Goal: Find specific page/section: Find specific page/section

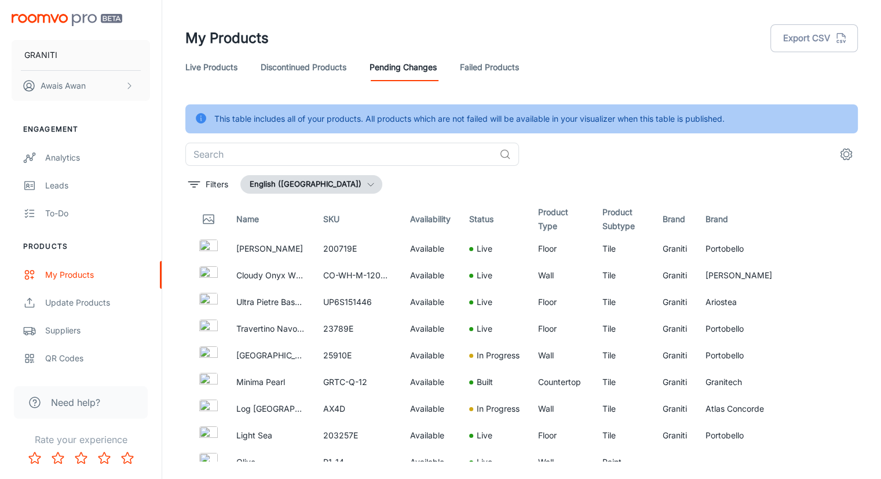
click at [225, 65] on link "Live Products" at bounding box center [211, 67] width 52 height 28
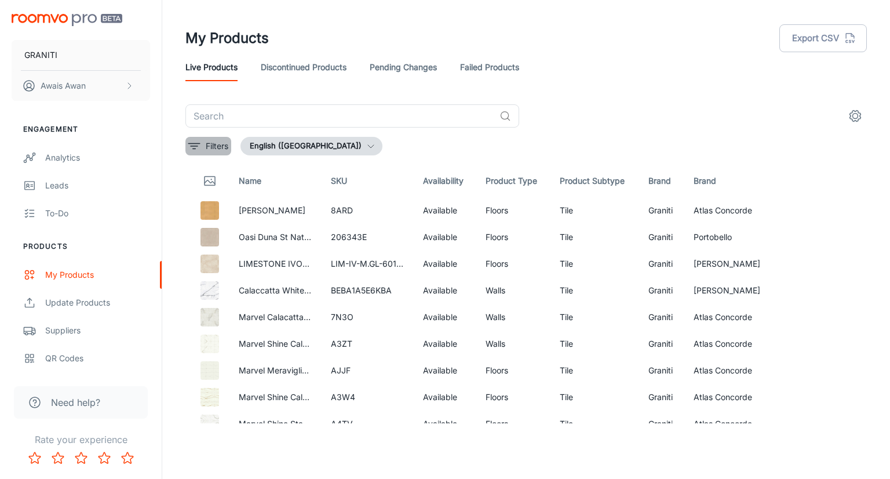
click at [195, 149] on line "filter" at bounding box center [194, 149] width 3 height 0
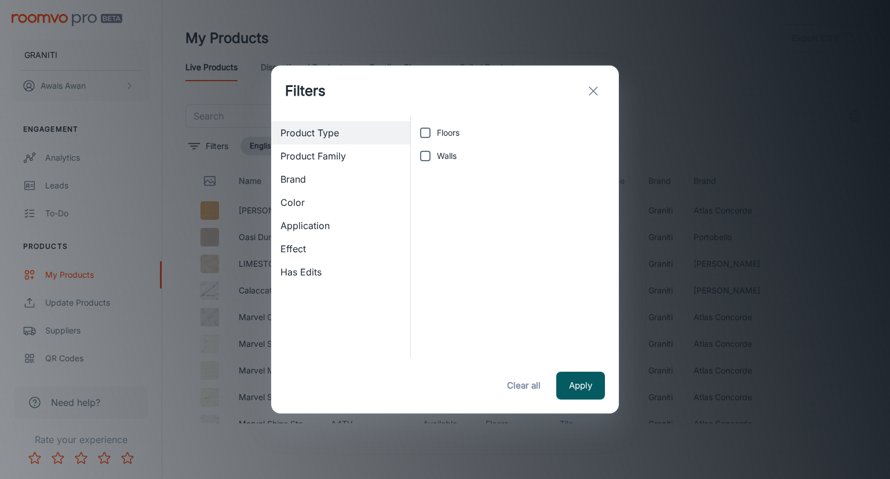
click at [296, 178] on span "Brand" at bounding box center [340, 179] width 121 height 14
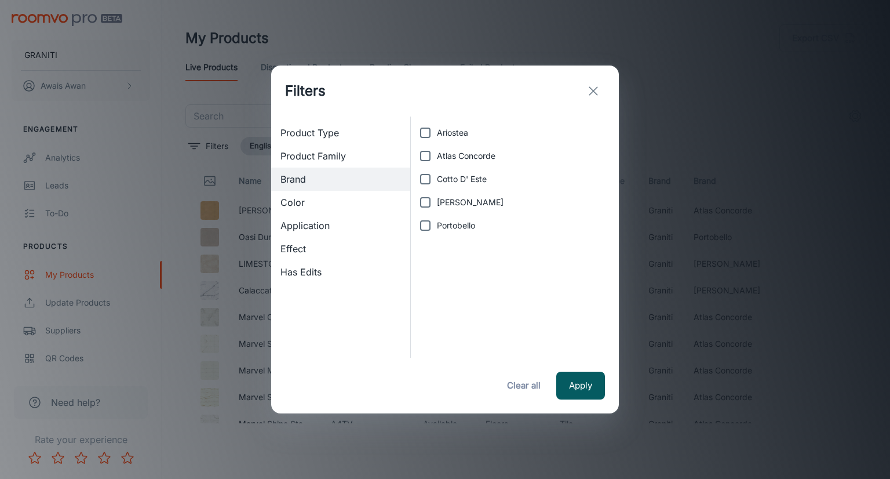
click at [226, 144] on div "Filters Product Type Product Family Brand Color Application Effect Has Edits Ar…" at bounding box center [445, 239] width 890 height 479
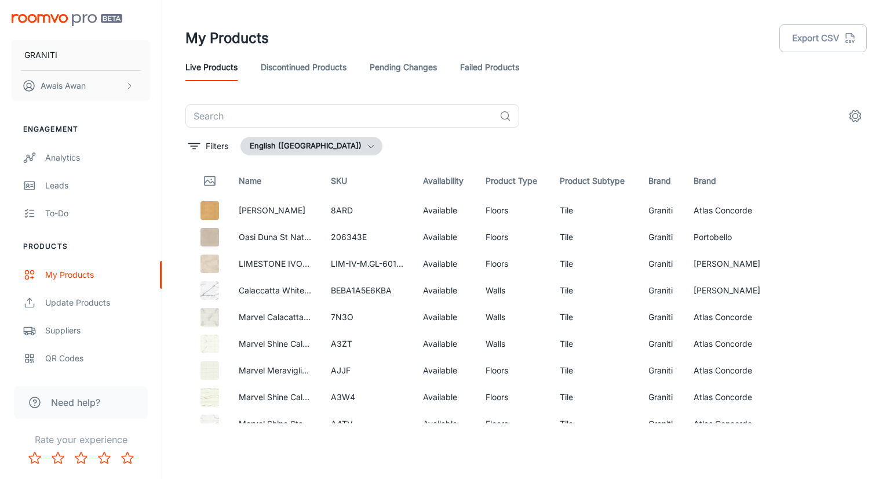
click at [375, 74] on link "Pending Changes" at bounding box center [403, 67] width 67 height 28
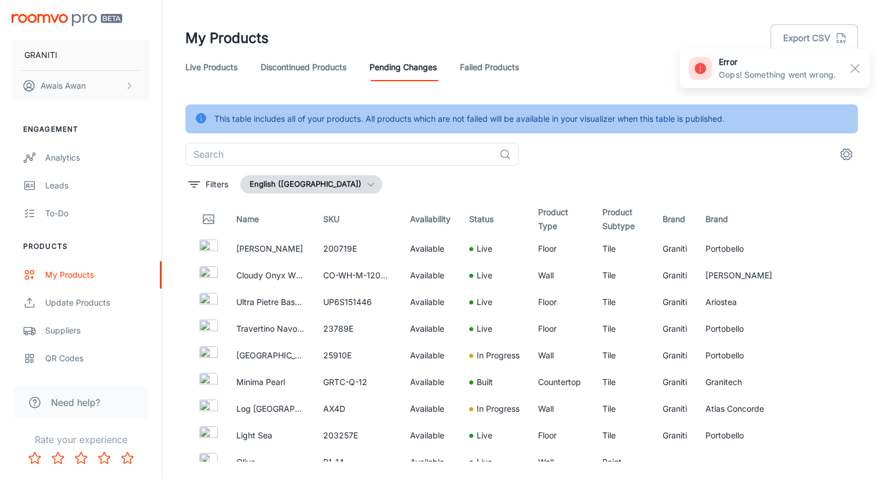
click at [190, 194] on div "This table includes all of your products. All products which are not failed wil…" at bounding box center [521, 282] width 673 height 357
click at [195, 187] on line "filter" at bounding box center [194, 187] width 3 height 0
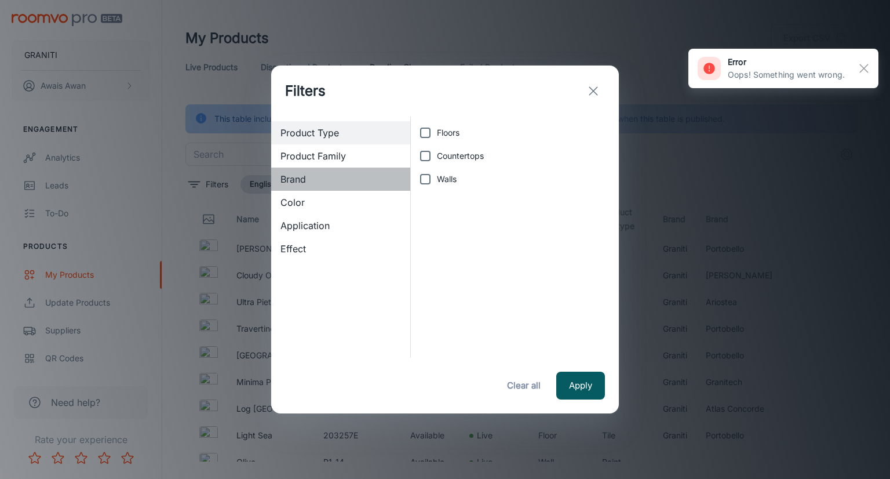
click at [297, 181] on span "Brand" at bounding box center [340, 179] width 121 height 14
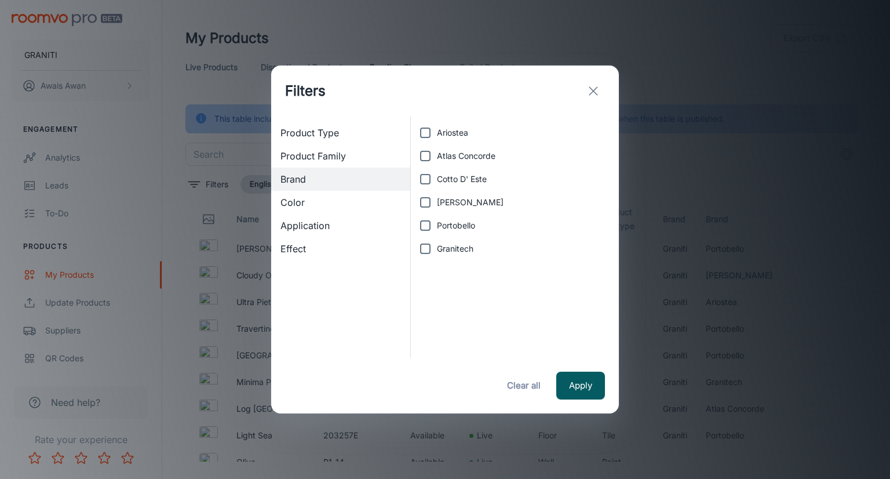
click at [423, 247] on input "Granitech" at bounding box center [425, 248] width 23 height 23
checkbox input "true"
click at [603, 384] on button "Apply" at bounding box center [580, 385] width 49 height 28
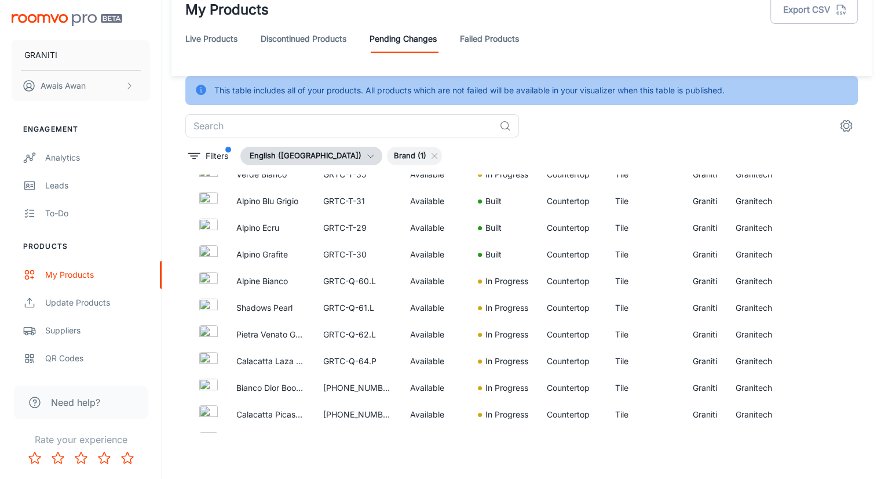
scroll to position [3642, 0]
